Goal: Task Accomplishment & Management: Manage account settings

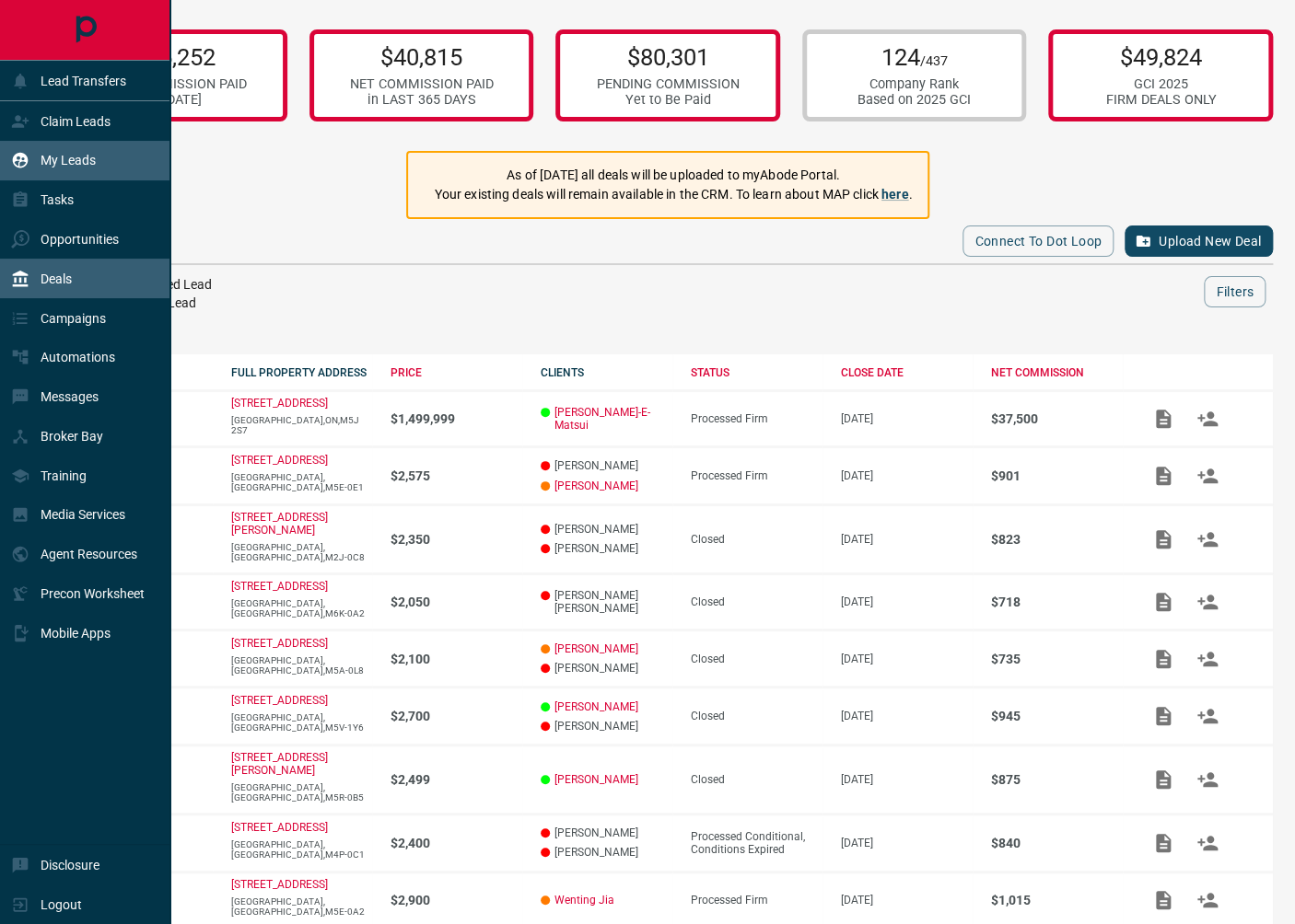
click at [74, 172] on div "My Leads" at bounding box center [53, 161] width 84 height 31
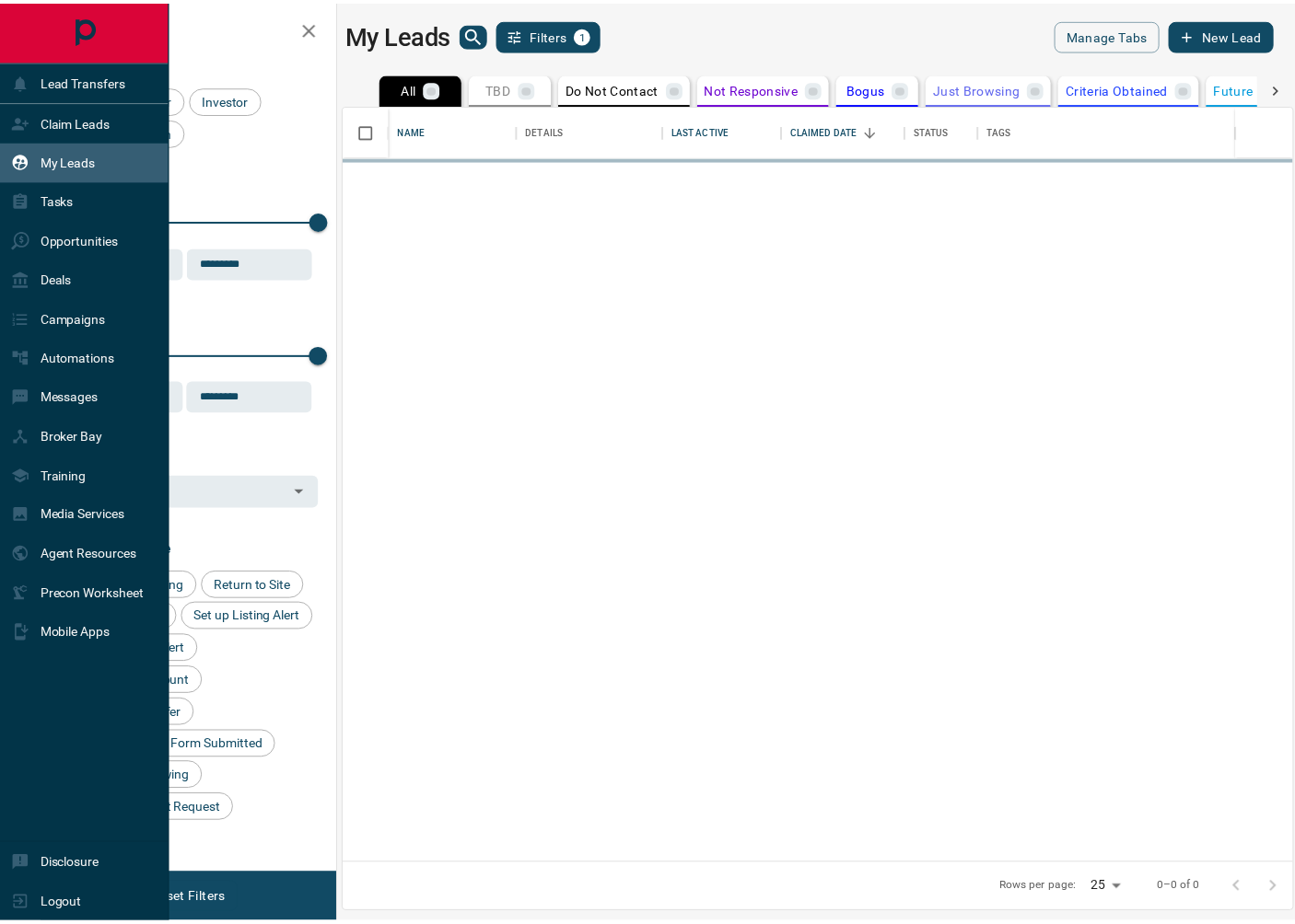
scroll to position [750, 947]
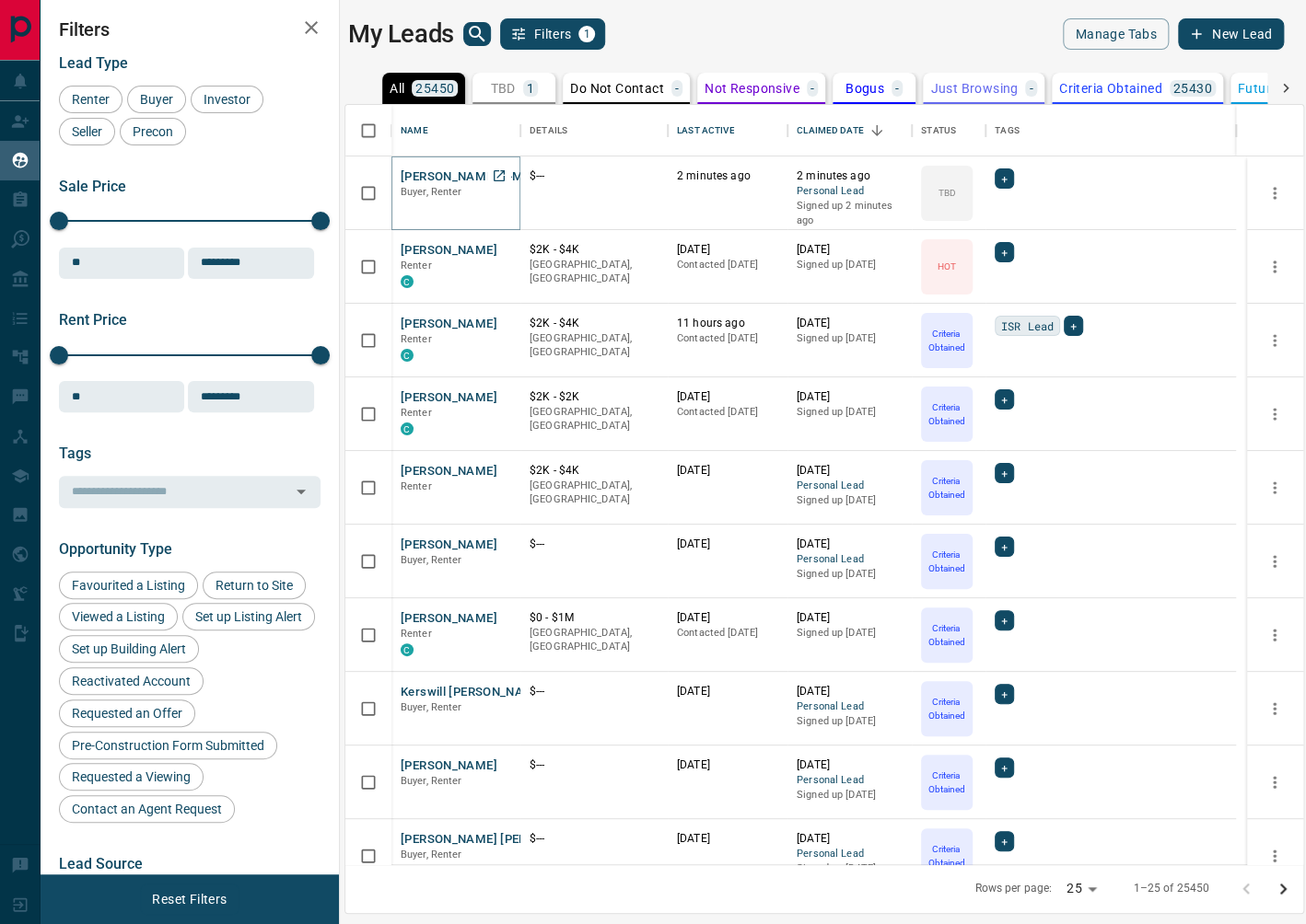
click at [458, 175] on button "[PERSON_NAME]-E-Matsui" at bounding box center [475, 177] width 150 height 18
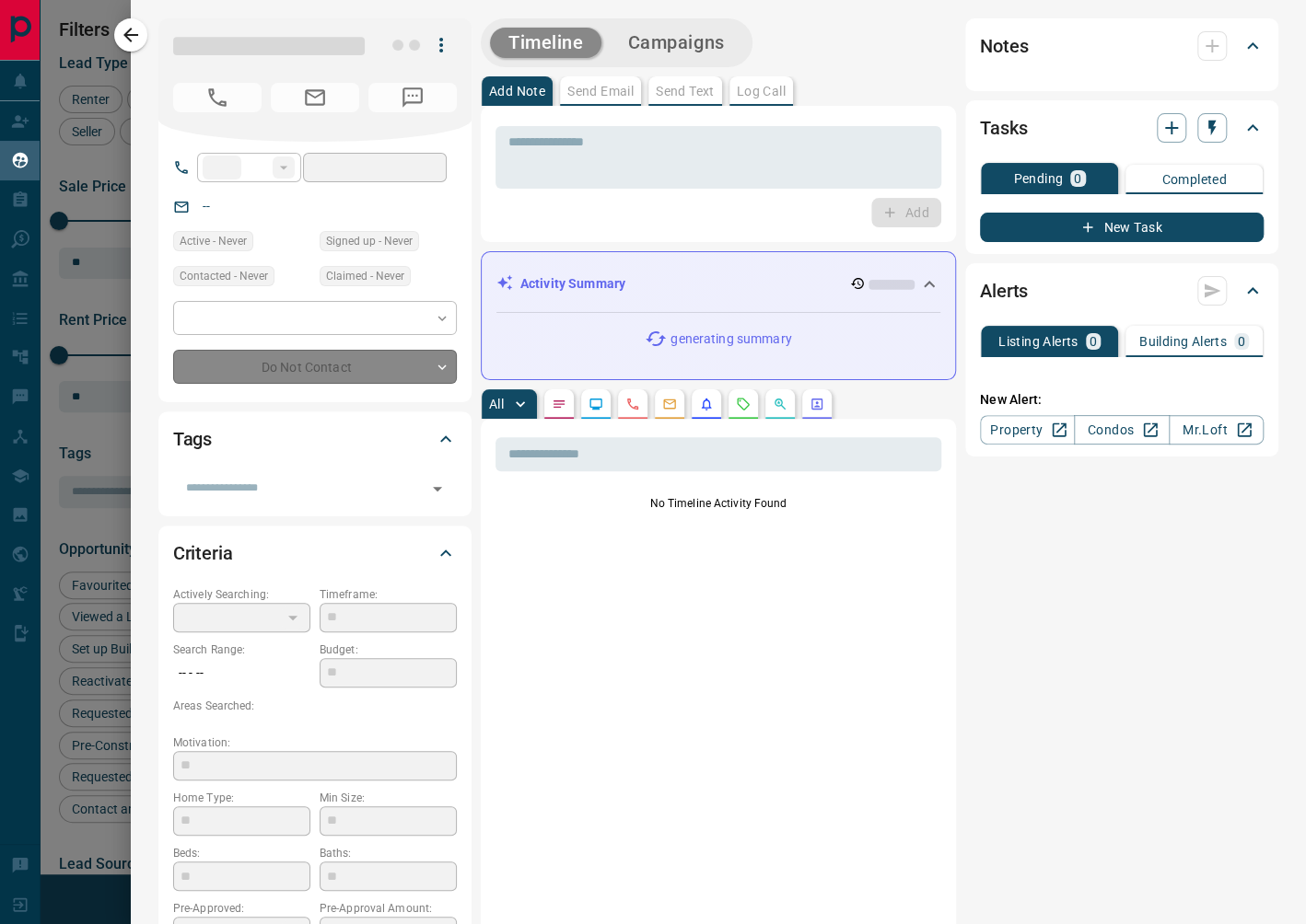
type input "**"
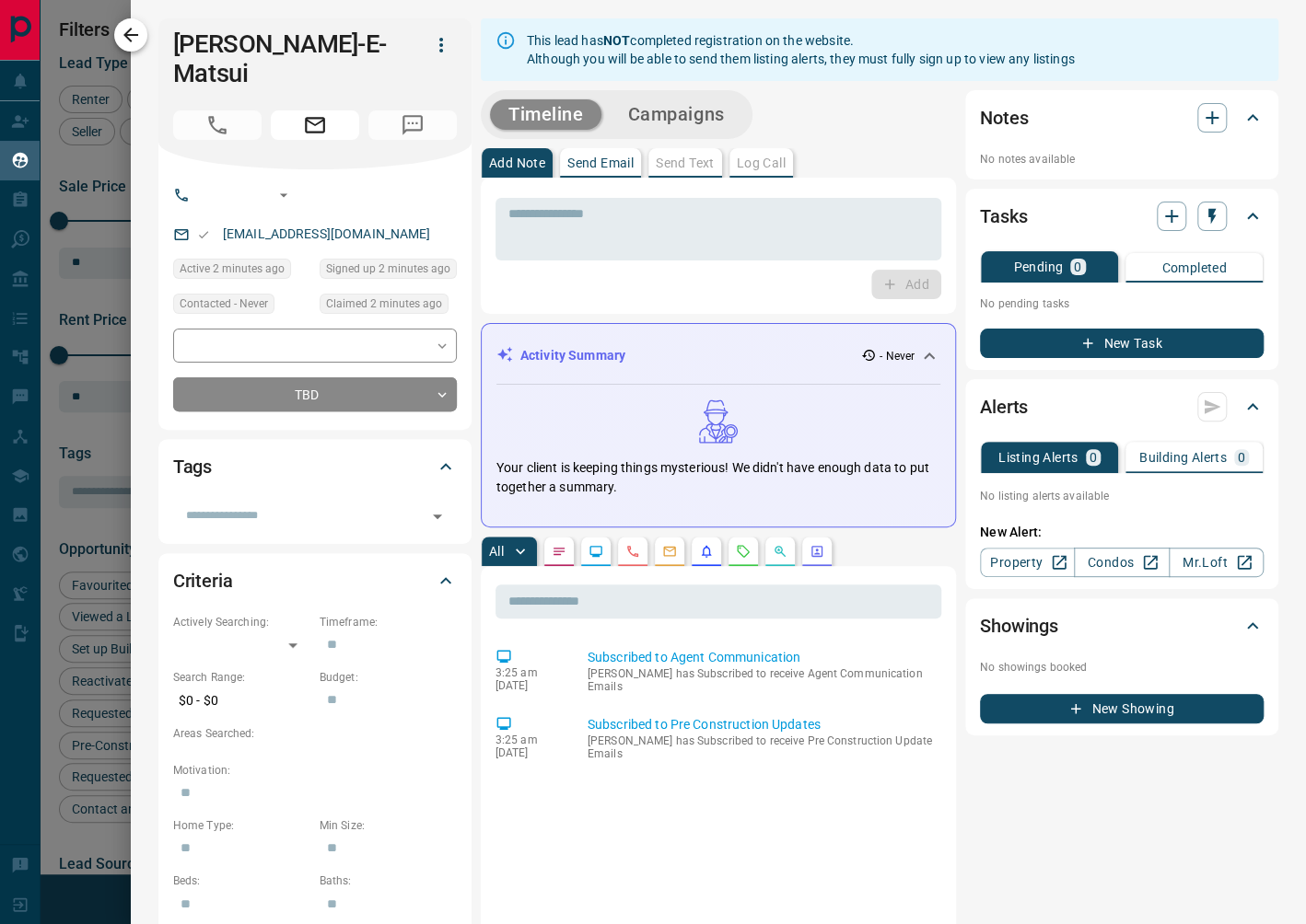
click at [121, 34] on button "button" at bounding box center [130, 35] width 33 height 33
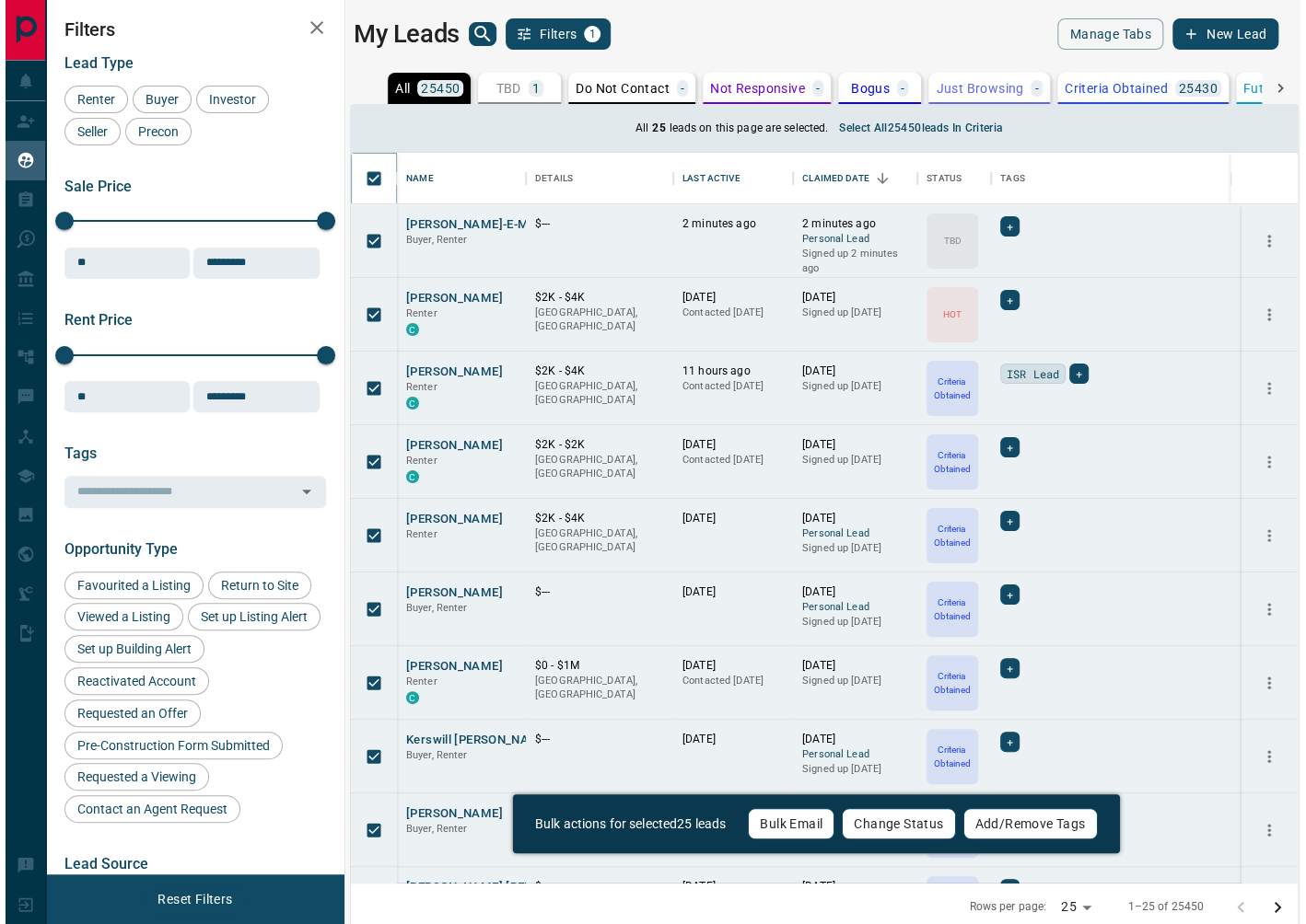
scroll to position [720, 935]
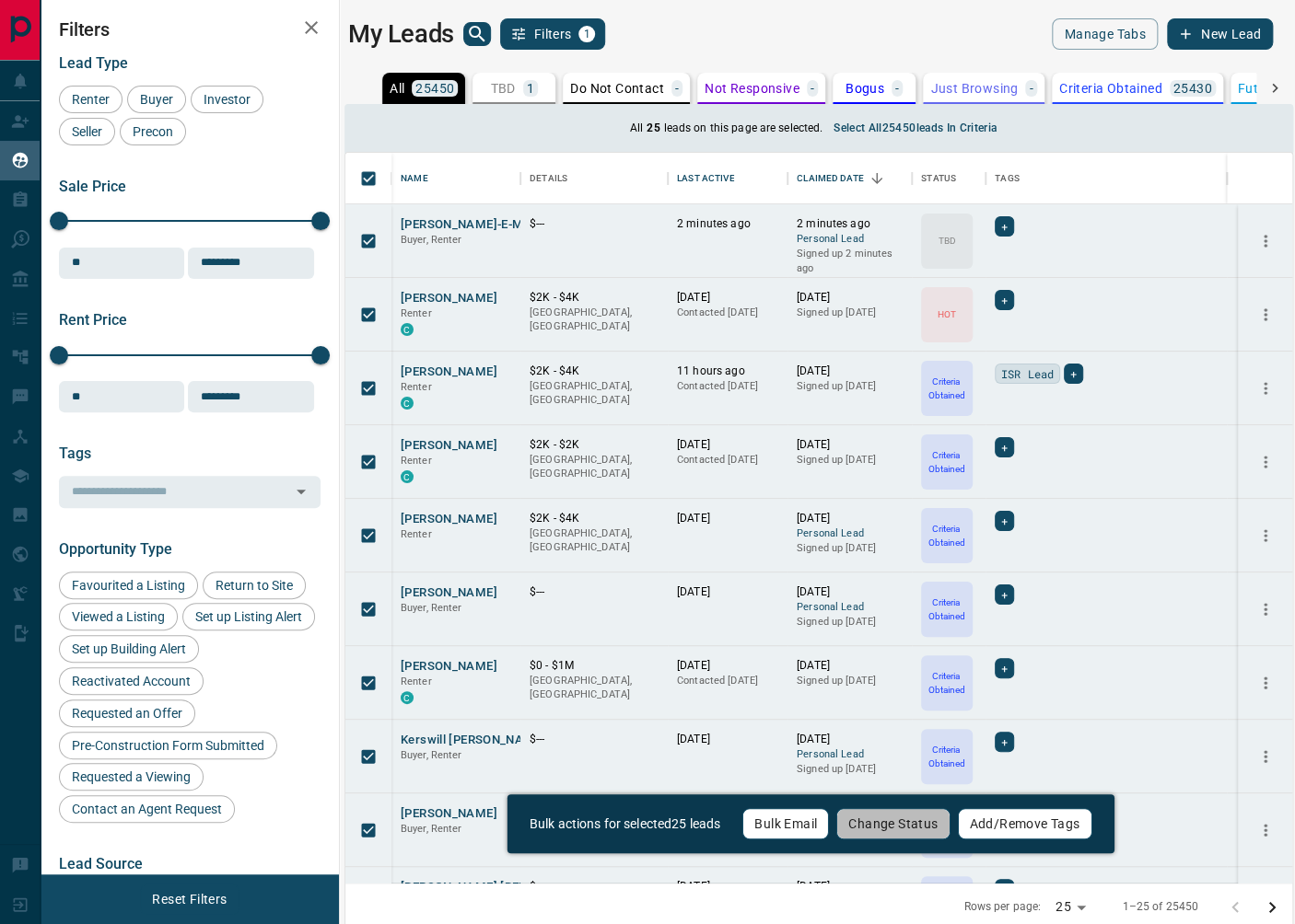
click at [878, 822] on button "Change Status" at bounding box center [892, 824] width 113 height 32
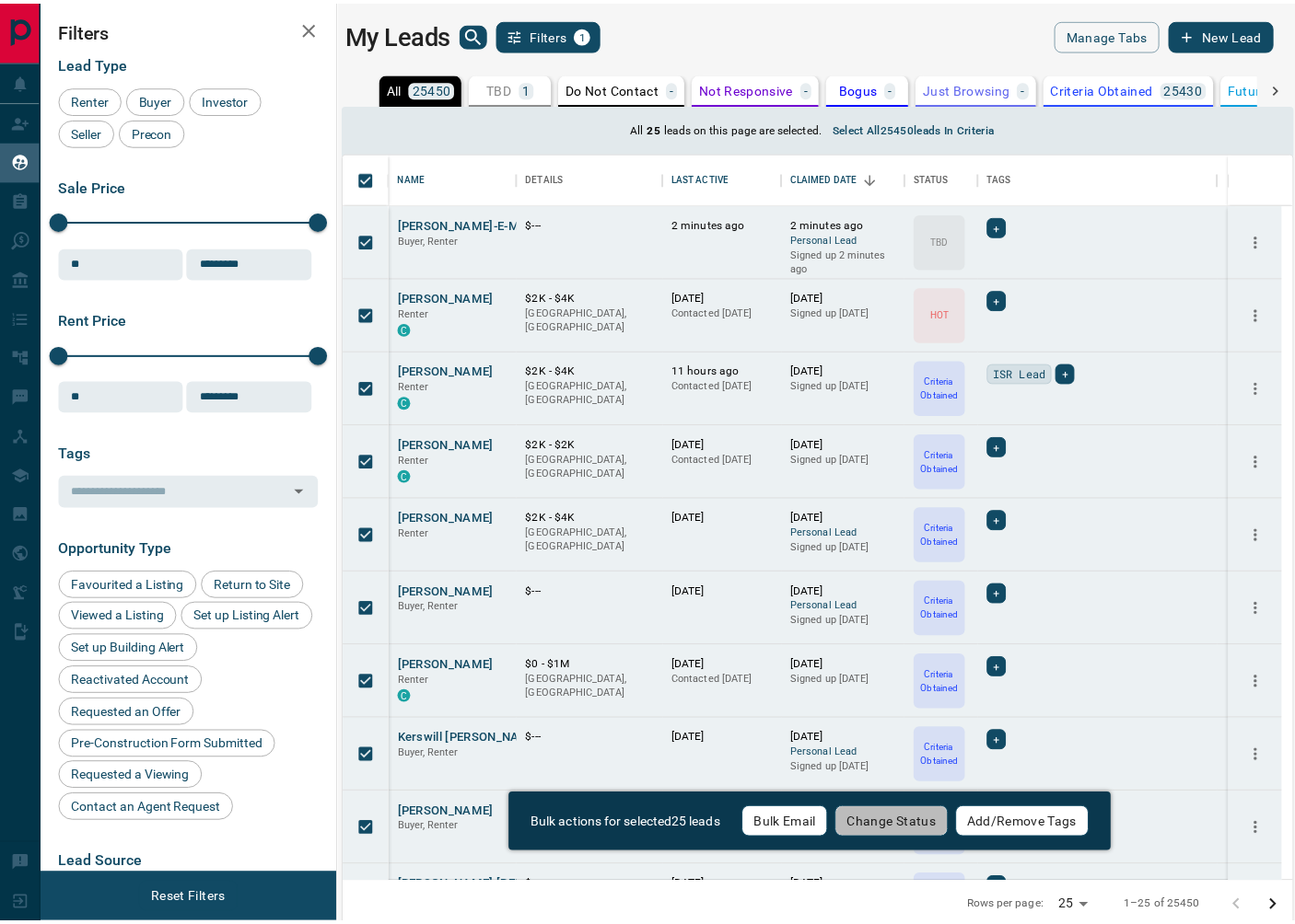
scroll to position [720, 937]
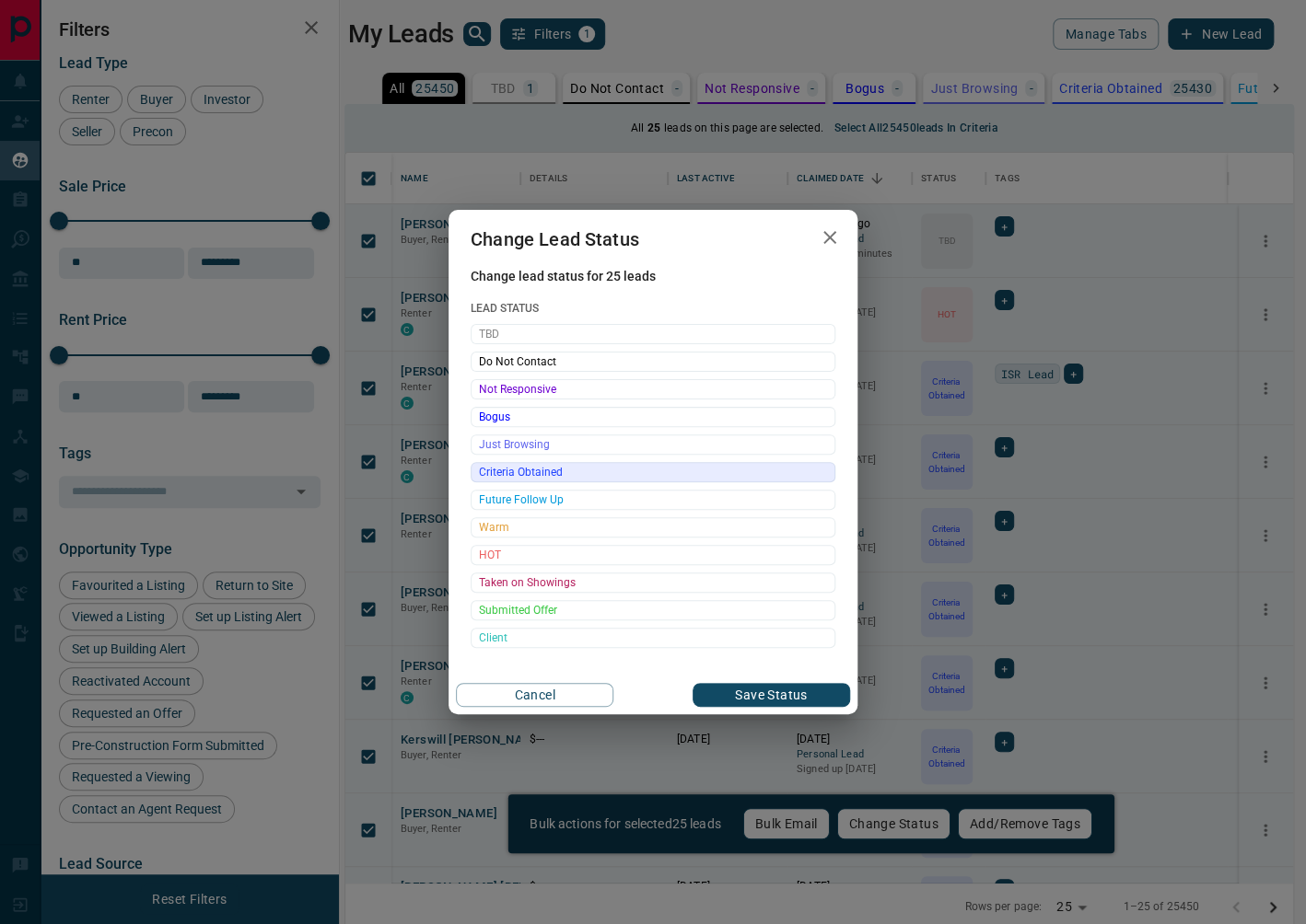
click at [527, 475] on span "Criteria Obtained" at bounding box center [653, 472] width 348 height 19
click at [844, 232] on button "button" at bounding box center [829, 238] width 37 height 38
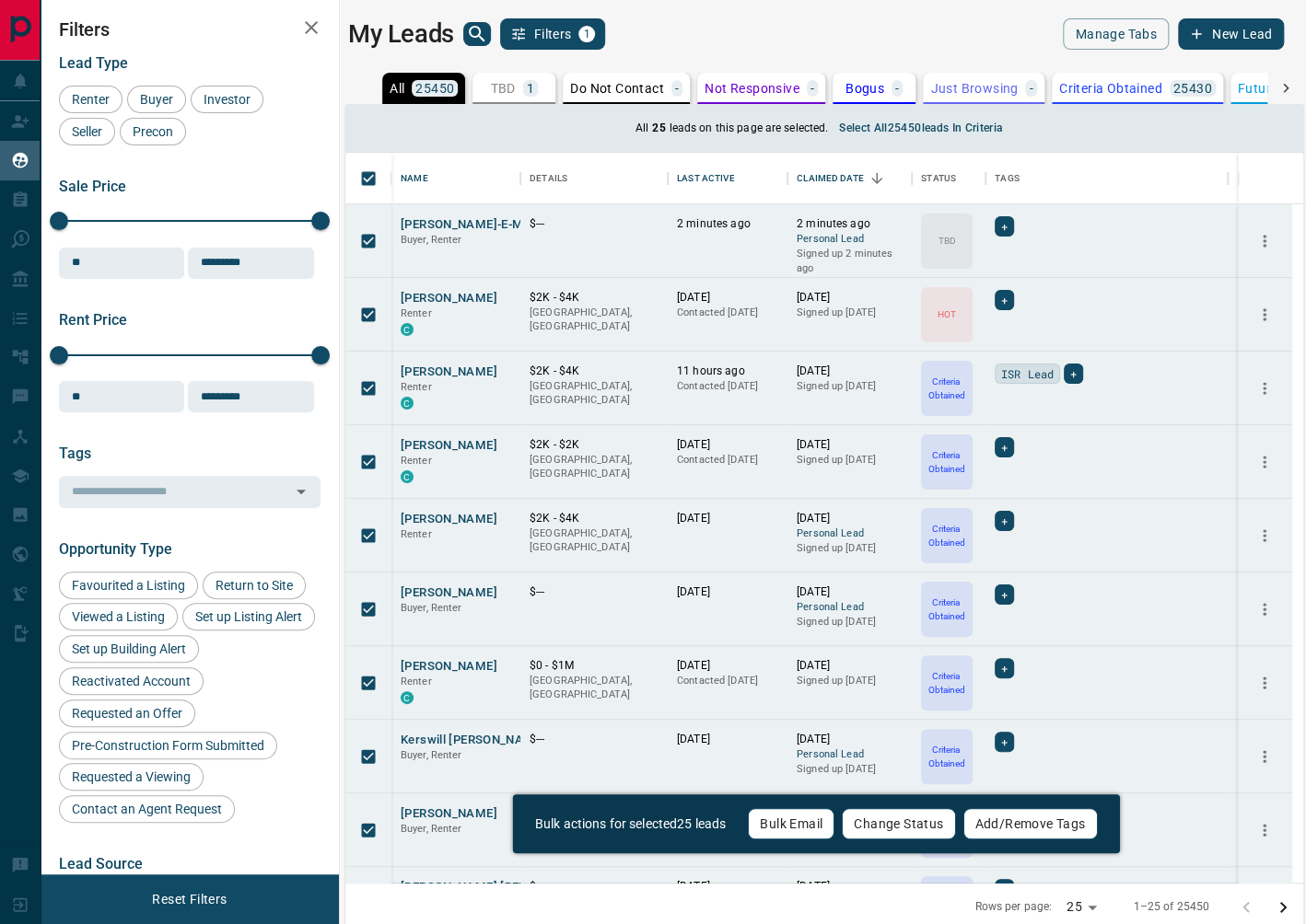
scroll to position [720, 935]
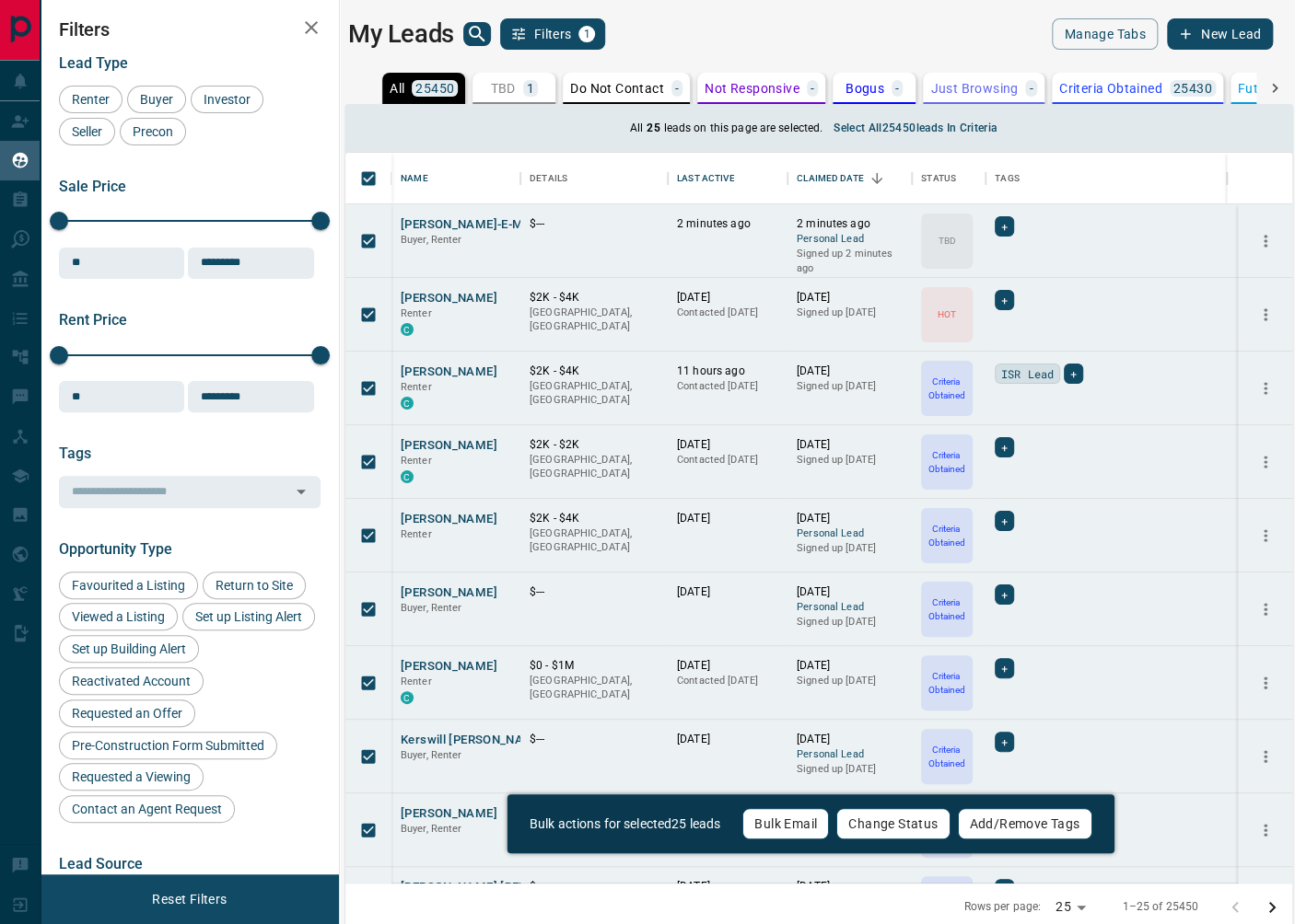
click at [498, 82] on p "TBD" at bounding box center [502, 88] width 25 height 13
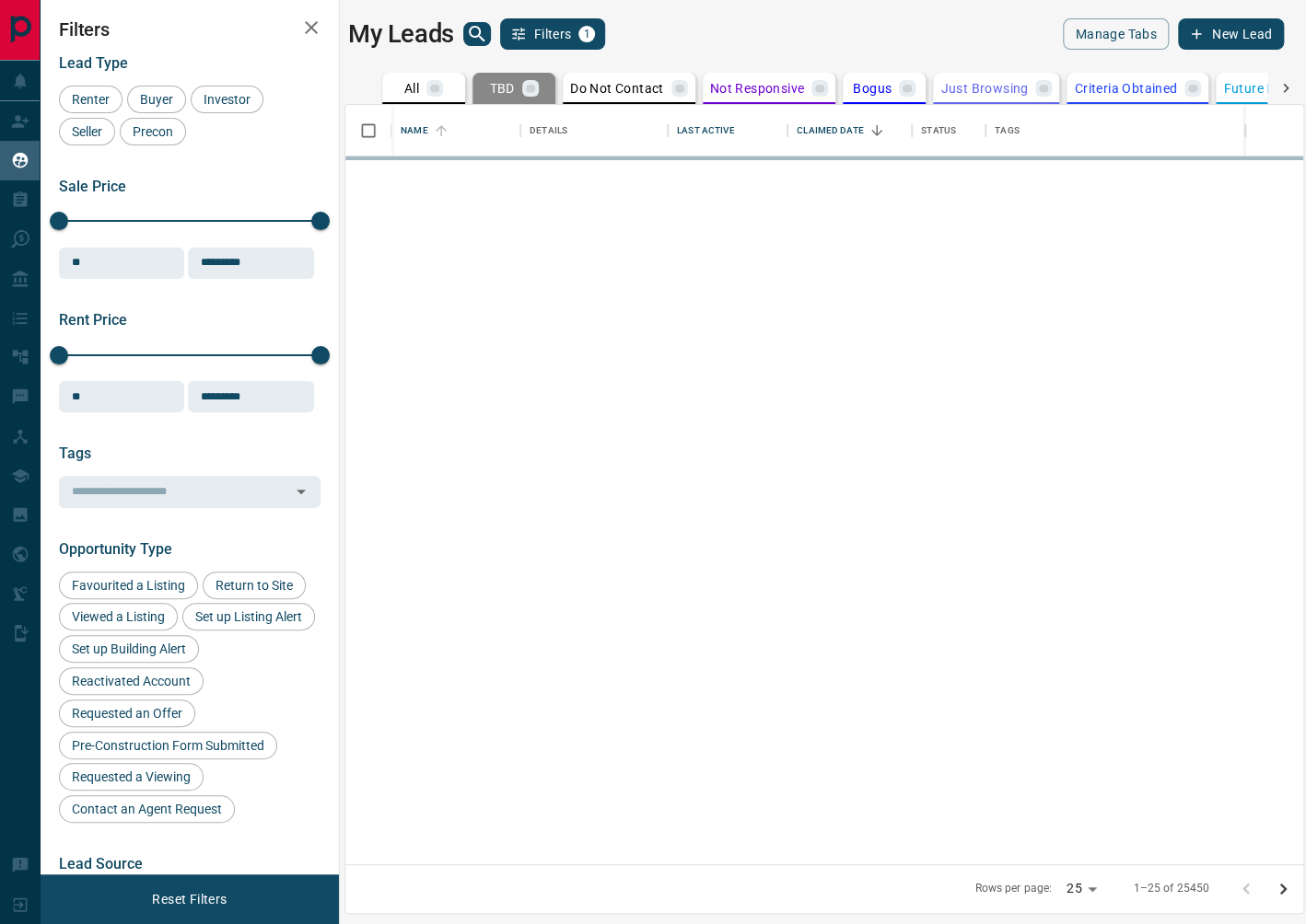
scroll to position [750, 947]
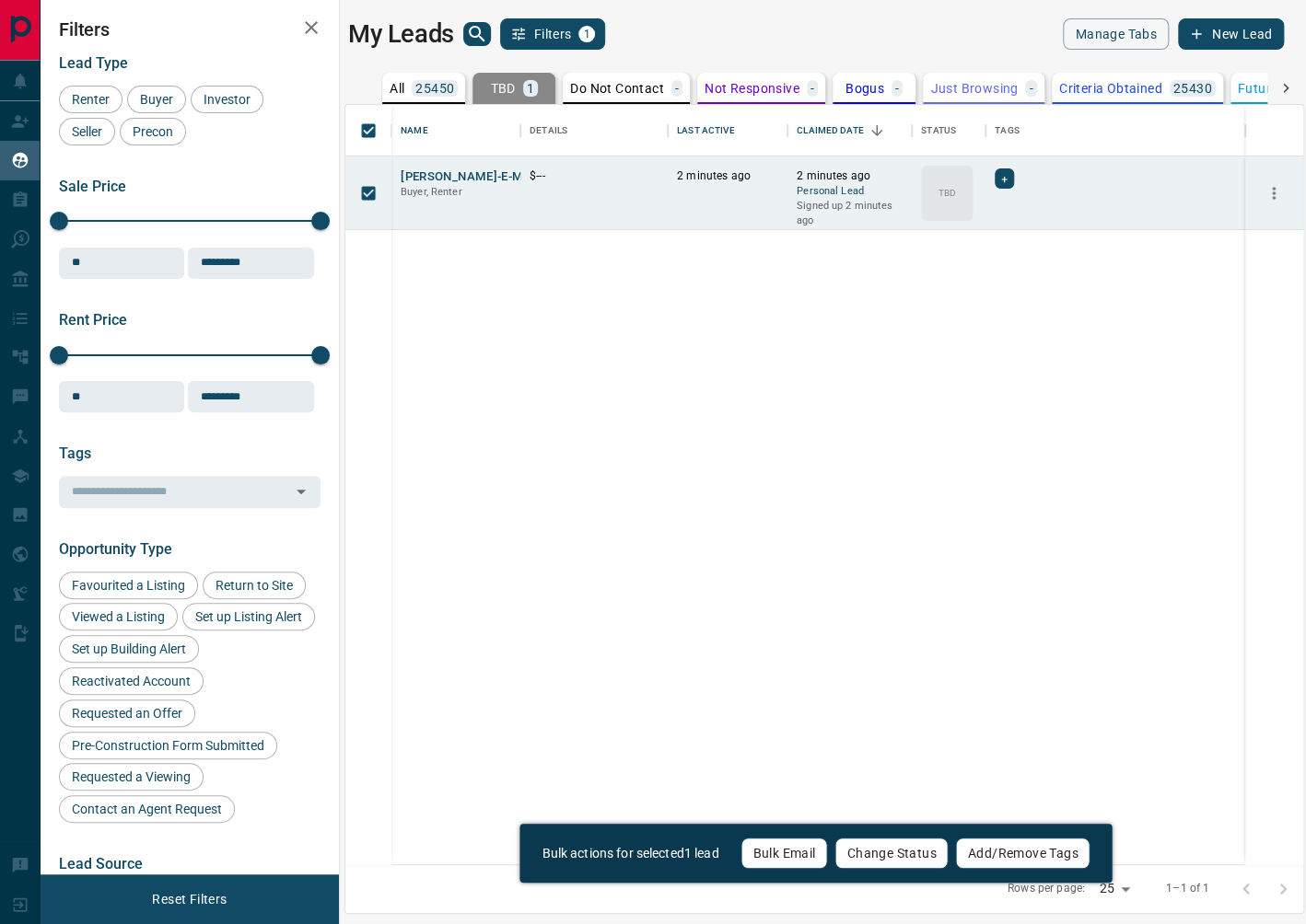
click at [877, 854] on button "Change Status" at bounding box center [890, 854] width 113 height 32
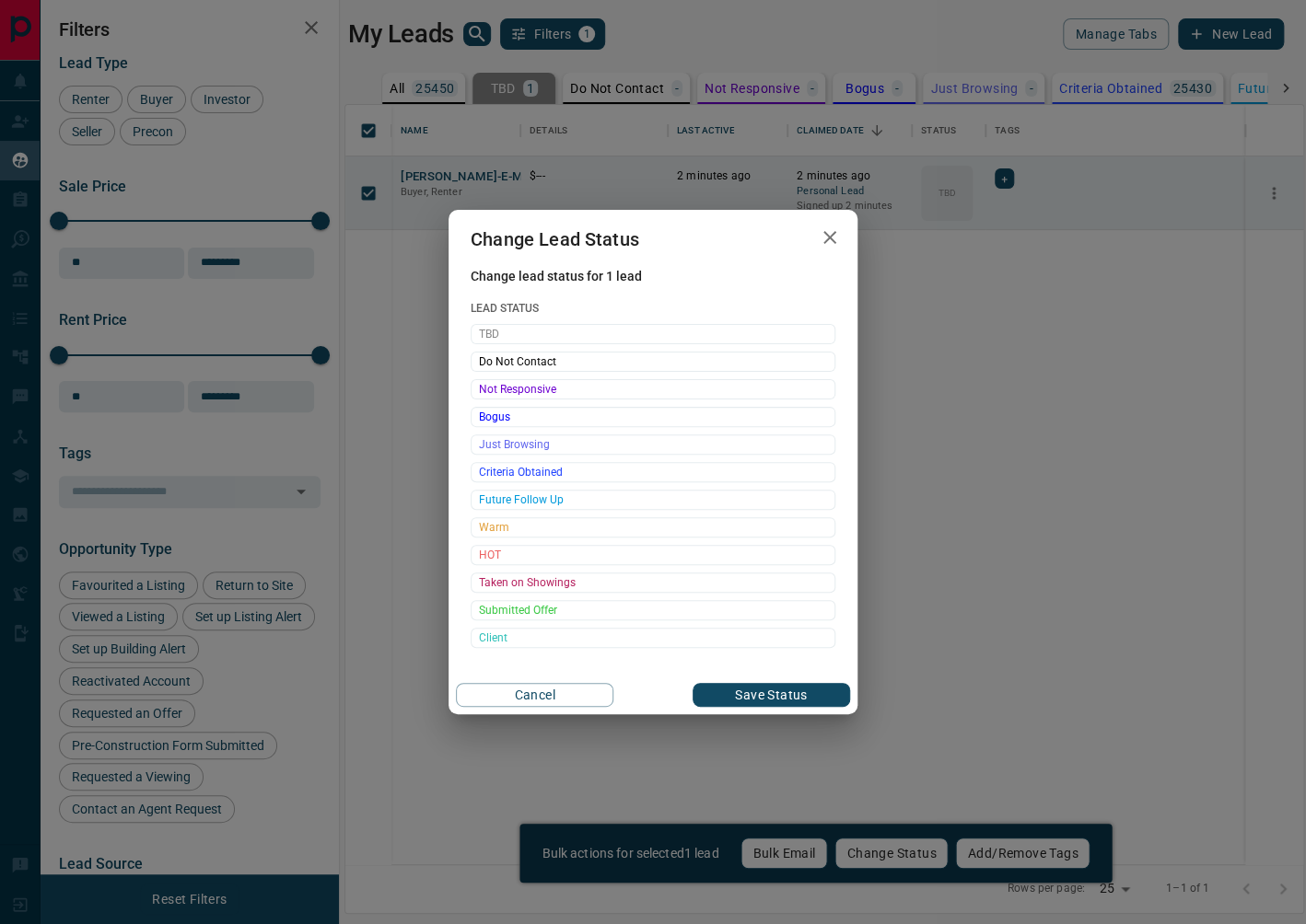
click at [486, 470] on span "Criteria Obtained" at bounding box center [653, 472] width 348 height 19
click at [729, 692] on button "Save Status" at bounding box center [771, 695] width 158 height 24
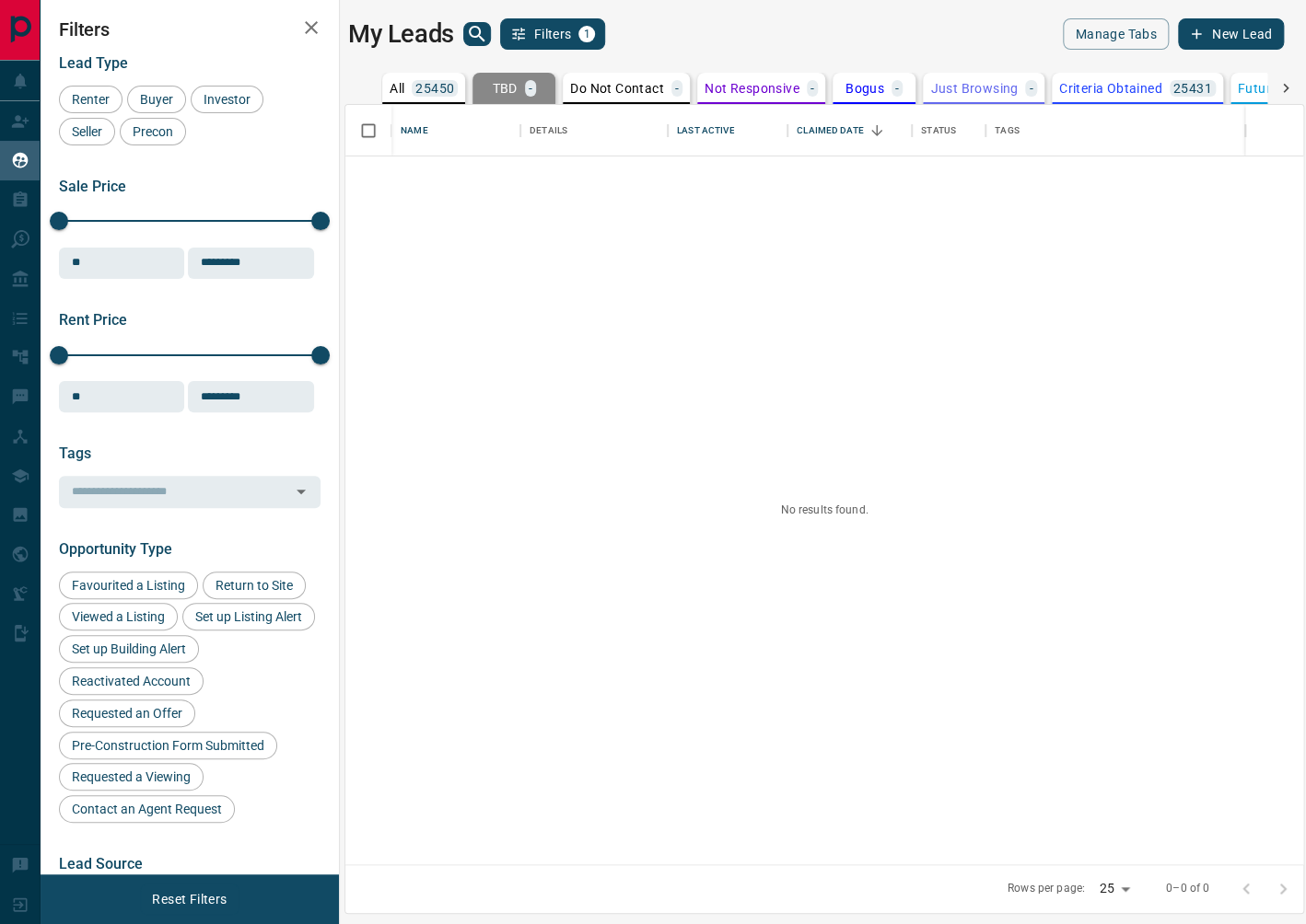
click at [1282, 81] on icon at bounding box center [1285, 88] width 19 height 19
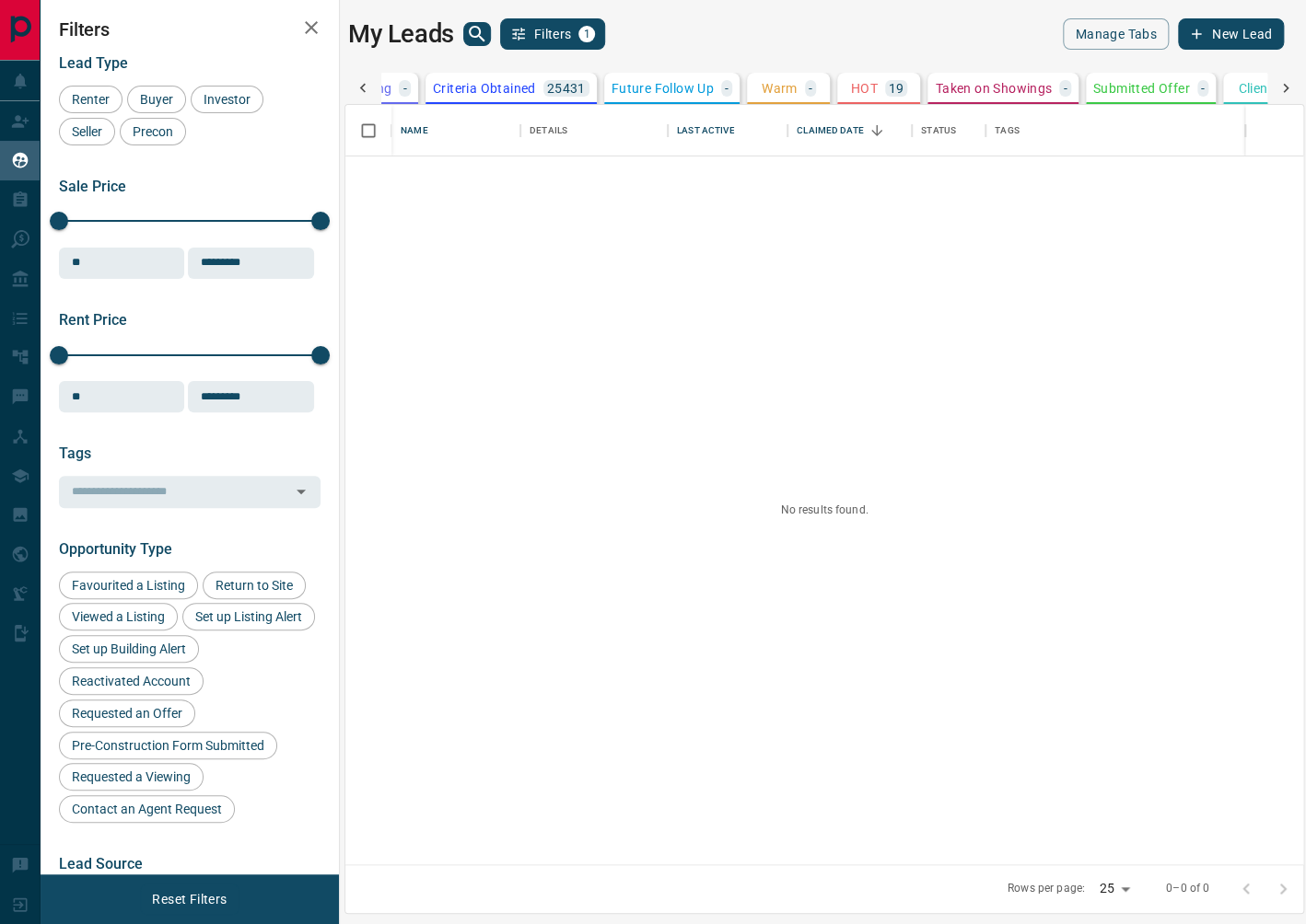
scroll to position [0, 669]
click at [829, 85] on p "HOT" at bounding box center [824, 88] width 27 height 13
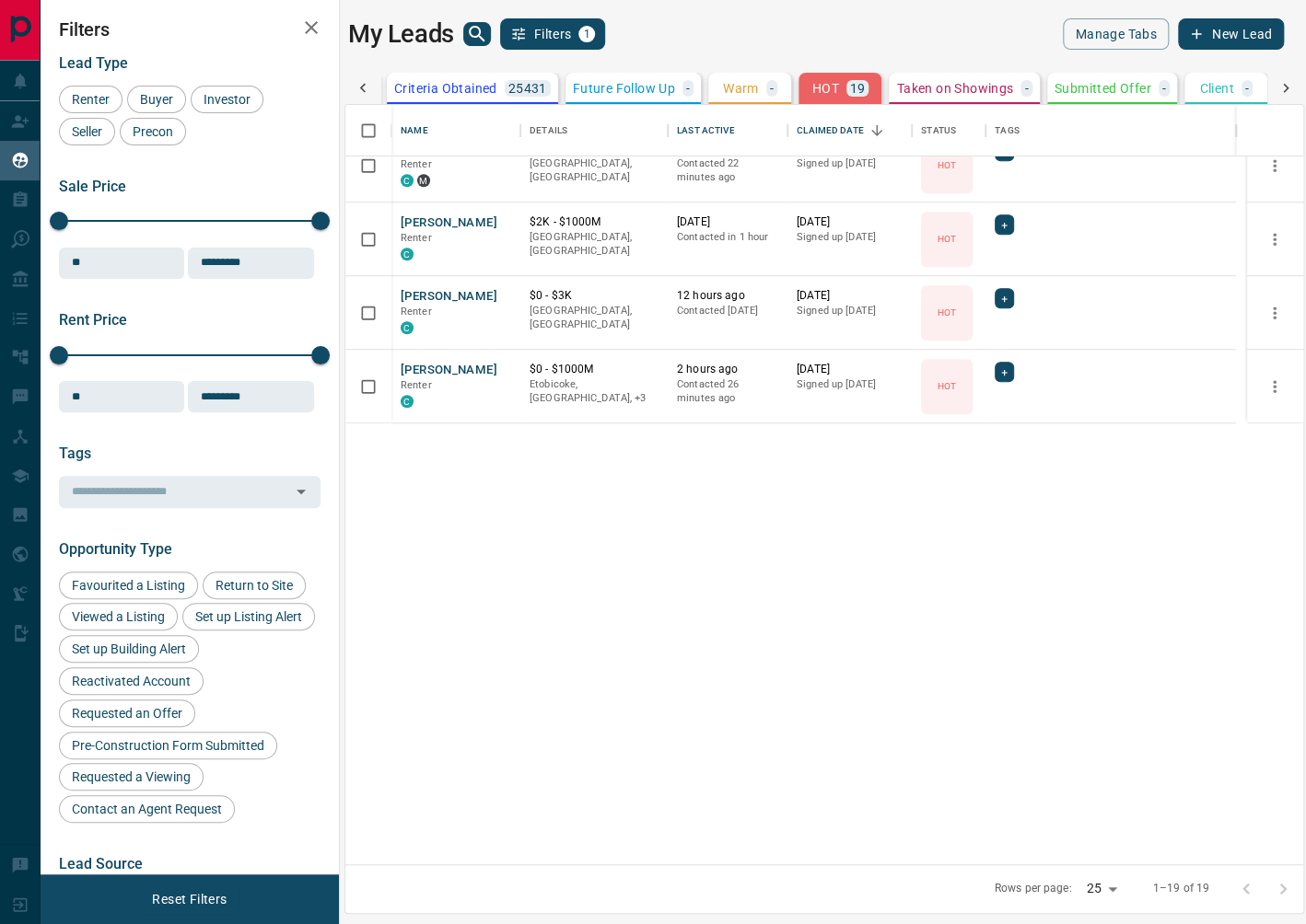
scroll to position [0, 0]
